Goal: Information Seeking & Learning: Learn about a topic

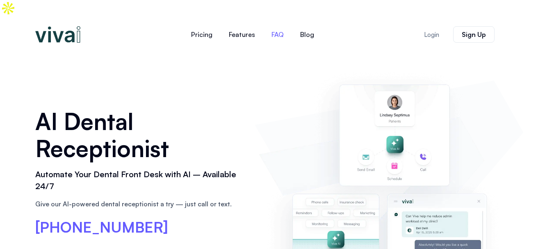
click at [278, 25] on link "FAQ" at bounding box center [277, 35] width 29 height 20
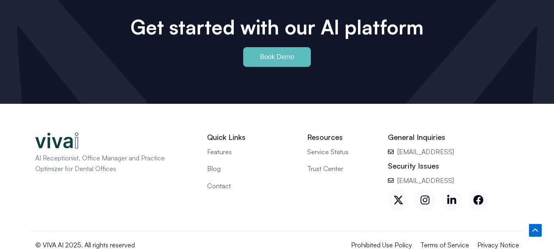
scroll to position [3740, 0]
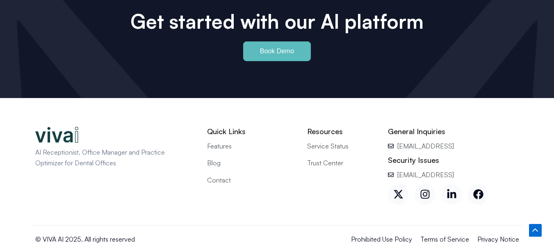
click at [214, 175] on span "Contact" at bounding box center [219, 180] width 24 height 11
click at [211, 157] on span "Blog" at bounding box center [214, 162] width 14 height 11
click at [460, 234] on span "Terms of Service" at bounding box center [444, 239] width 49 height 11
click at [385, 234] on span "Prohibited Use Policy" at bounding box center [381, 239] width 61 height 11
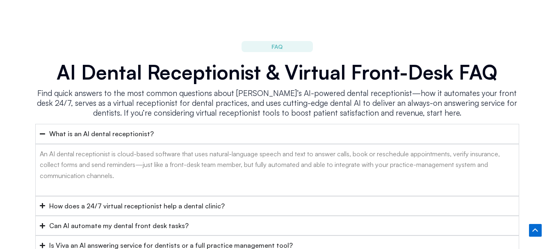
scroll to position [3733, 0]
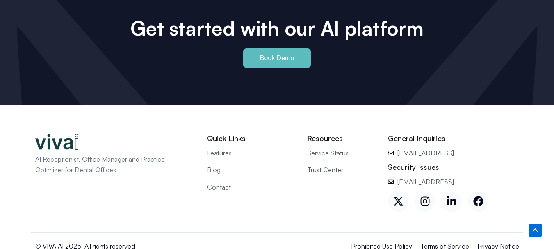
drag, startPoint x: 211, startPoint y: 157, endPoint x: 272, endPoint y: 231, distance: 96.1
click at [272, 237] on div "© VIVA AI 2025. All rights reserved Prohibited Use Policy Terms of Service Priv…" at bounding box center [277, 250] width 492 height 27
click at [476, 196] on icon at bounding box center [478, 201] width 10 height 10
click at [335, 148] on span "Service Status" at bounding box center [327, 153] width 41 height 11
click at [453, 196] on icon at bounding box center [451, 201] width 10 height 10
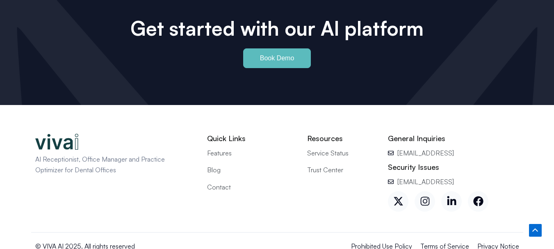
click at [420, 196] on icon at bounding box center [425, 201] width 10 height 10
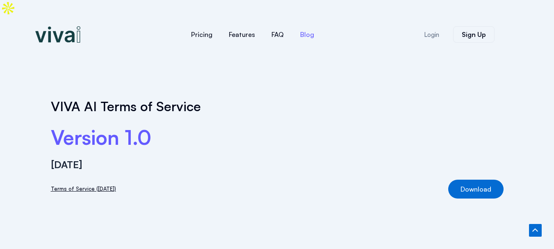
scroll to position [151, 0]
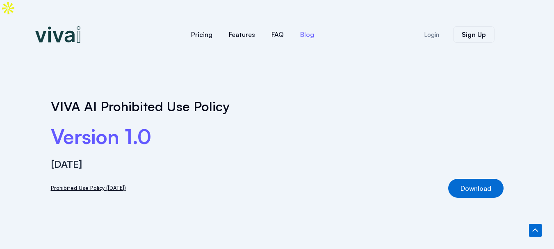
scroll to position [158, 0]
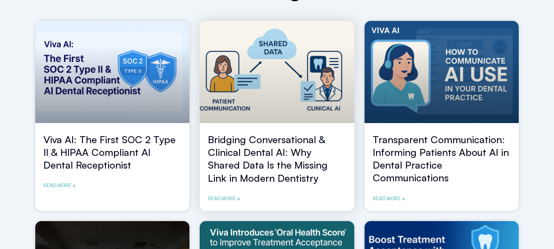
scroll to position [112, 0]
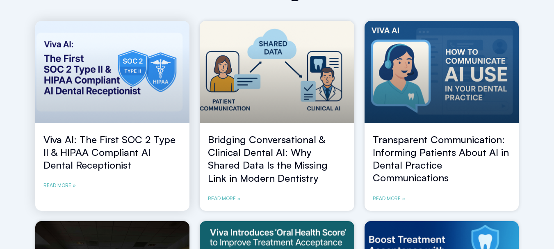
click at [96, 133] on link "Viva AI: The First SOC 2 Type II & HIPAA Compliant AI Dental Receptionist" at bounding box center [109, 152] width 132 height 38
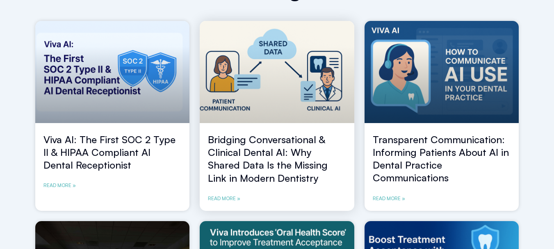
click at [231, 143] on link "Bridging Conversational & Clinical Dental AI: Why Shared Data Is the Missing Li…" at bounding box center [268, 158] width 120 height 51
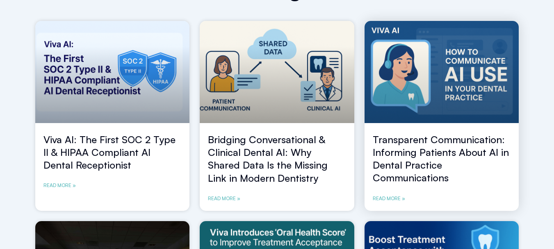
click at [412, 147] on link "Transparent Communication: Informing Patients About AI in Dental Practice Commu…" at bounding box center [441, 158] width 136 height 51
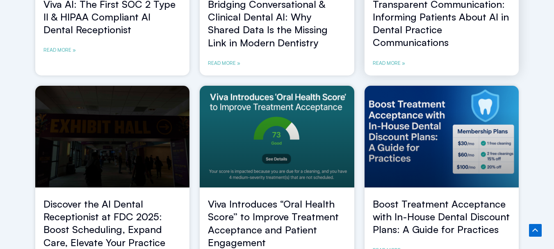
scroll to position [255, 0]
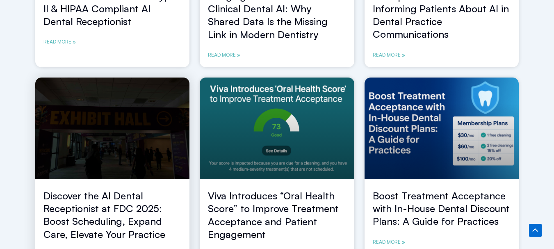
click at [104, 192] on link "Discover the AI Dental Receptionist at FDC 2025: Boost Scheduling, Expand Care,…" at bounding box center [104, 214] width 122 height 51
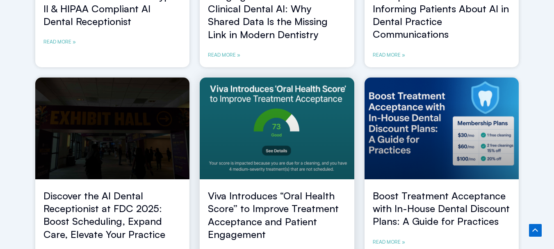
click at [250, 190] on link "Viva Introduces “Oral Health Score” to Improve Treatment Acceptance and Patient…" at bounding box center [273, 214] width 131 height 51
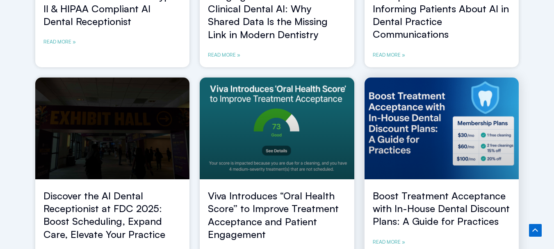
click at [389, 189] on link "Boost Treatment Acceptance with In-House Dental Discount Plans: A Guide for Pra…" at bounding box center [441, 208] width 137 height 38
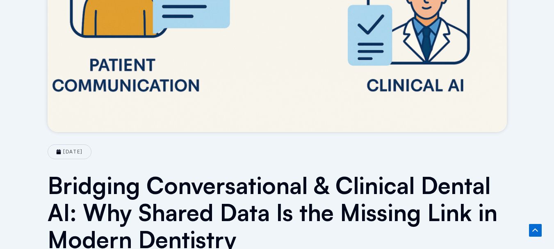
scroll to position [271, 0]
